Goal: Register for event/course

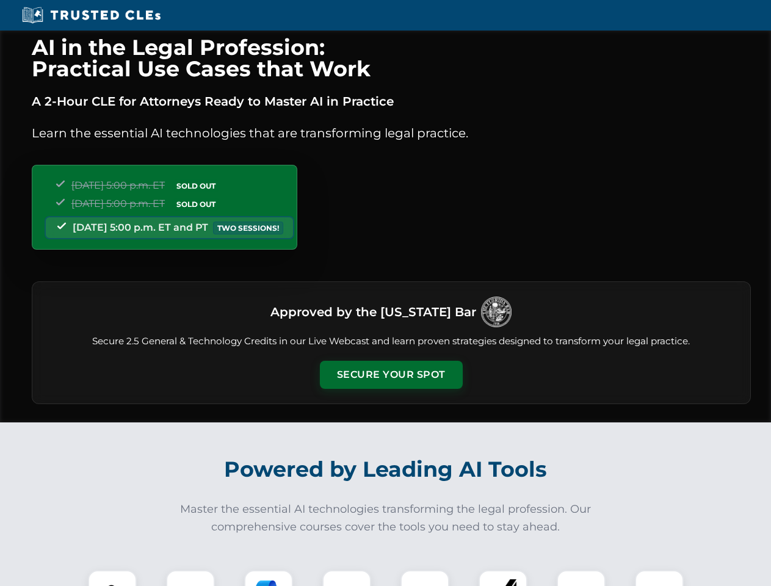
click at [391, 375] on button "Secure Your Spot" at bounding box center [391, 375] width 143 height 28
click at [112, 578] on img at bounding box center [112, 594] width 35 height 35
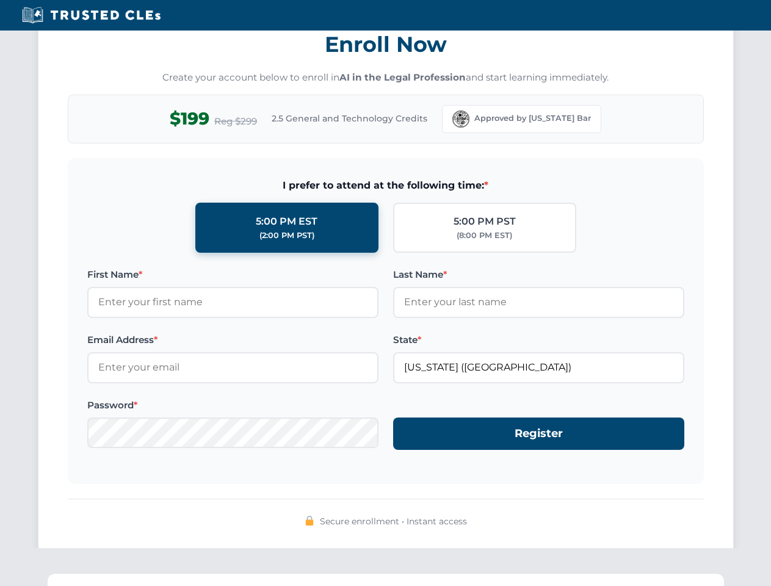
scroll to position [1198, 0]
